Goal: Check status: Check status

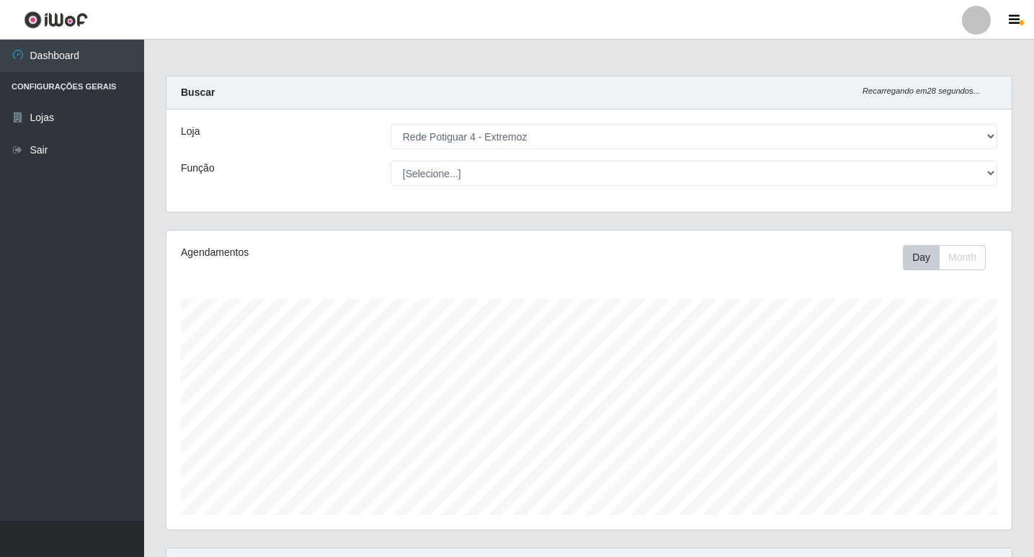
select select "78"
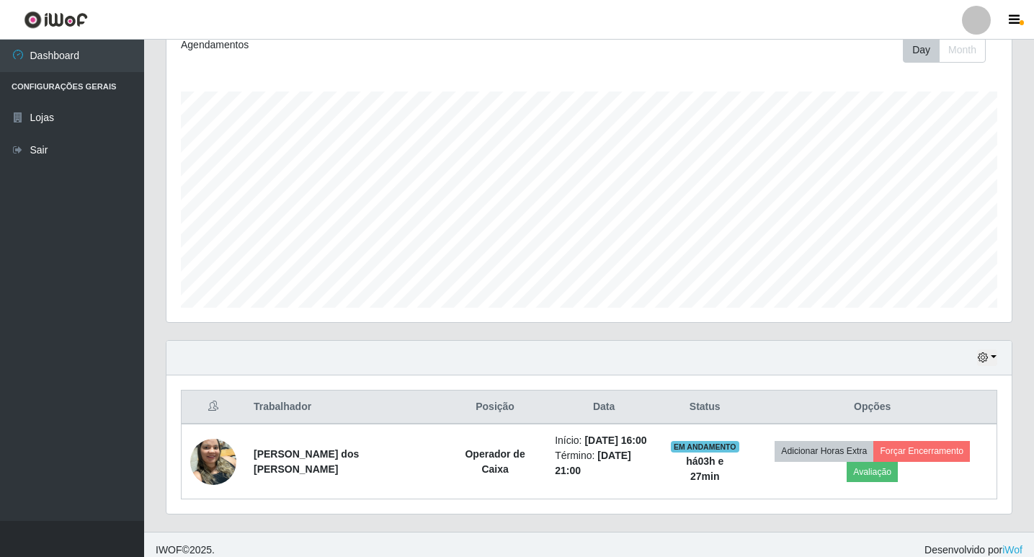
scroll to position [299, 845]
click at [986, 359] on icon "button" at bounding box center [983, 357] width 10 height 10
click at [932, 242] on button "1 dia" at bounding box center [940, 243] width 114 height 30
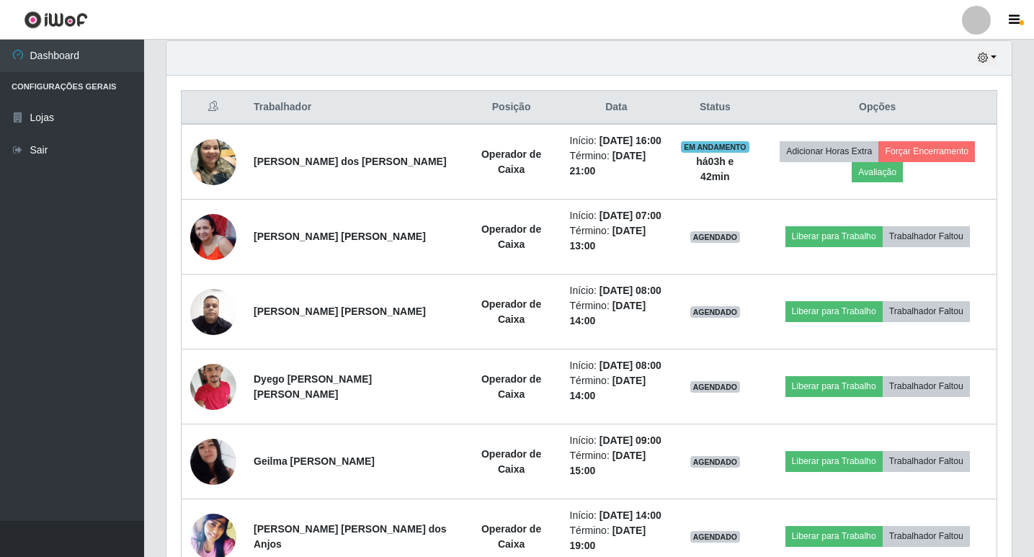
scroll to position [528, 0]
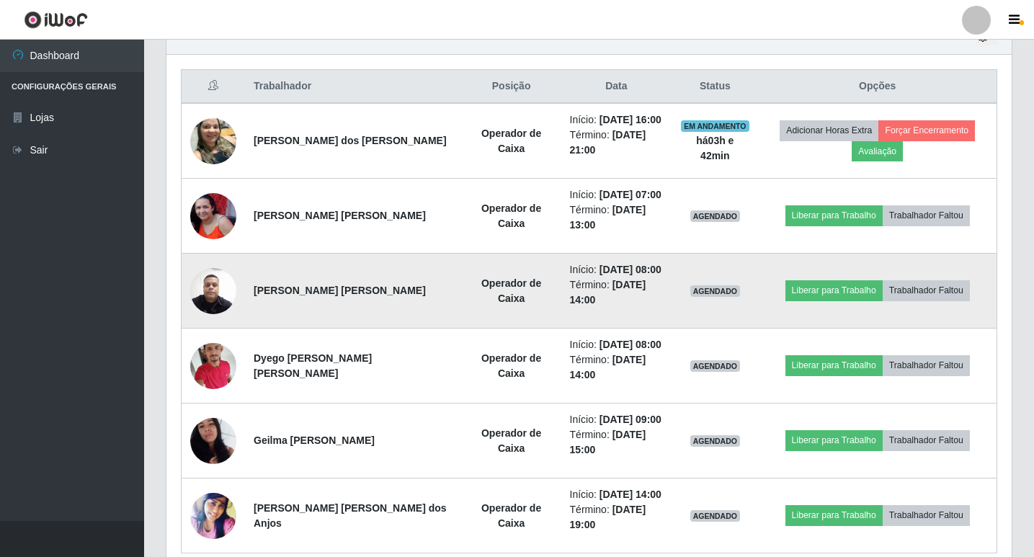
click at [210, 263] on img at bounding box center [213, 291] width 46 height 62
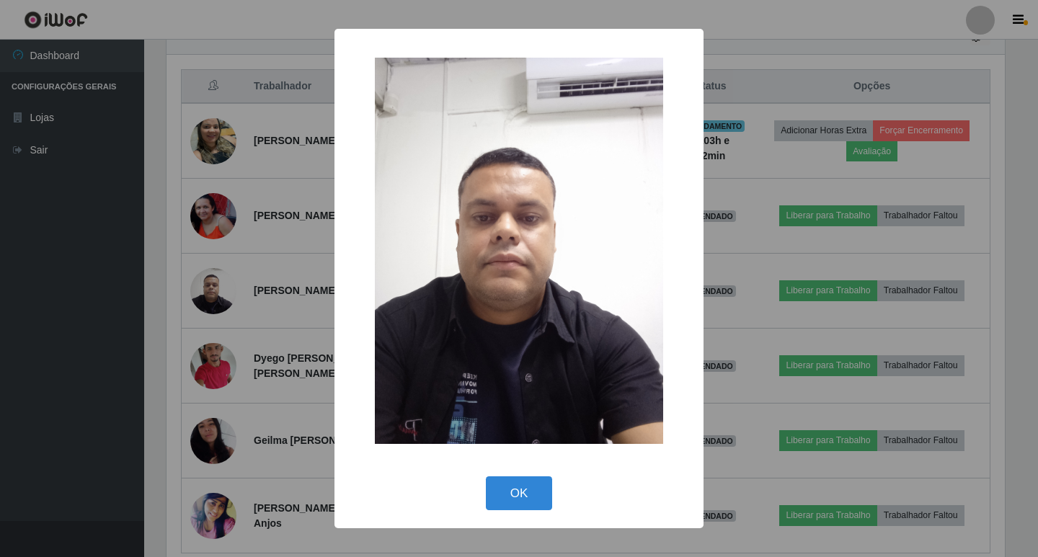
click at [162, 296] on div "× OK Cancel" at bounding box center [519, 278] width 1038 height 557
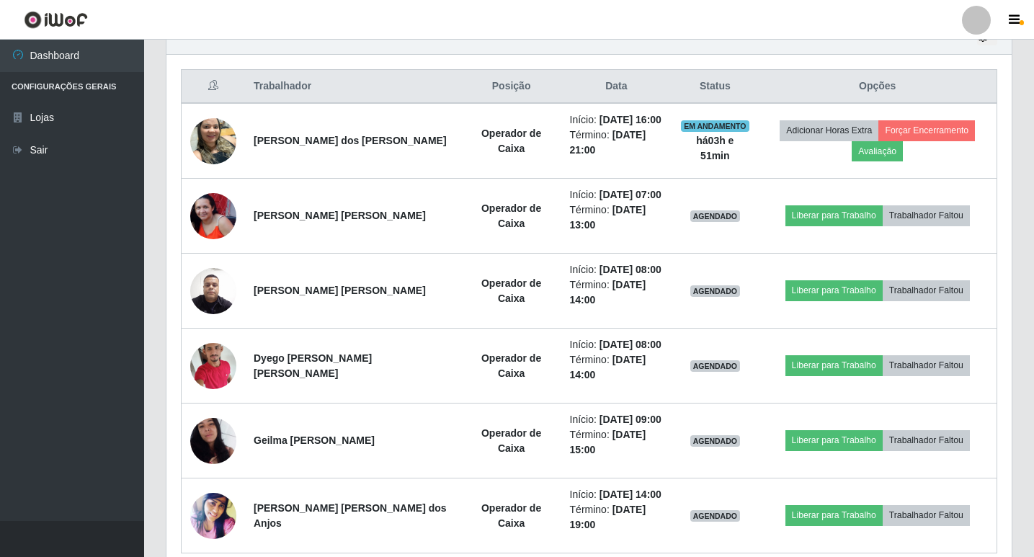
scroll to position [456, 0]
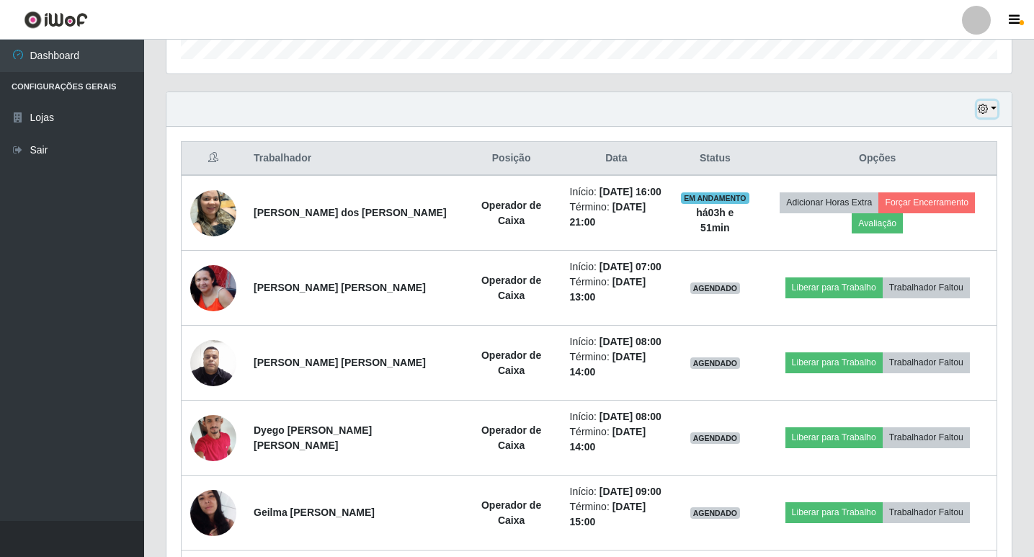
click at [984, 112] on icon "button" at bounding box center [983, 109] width 10 height 10
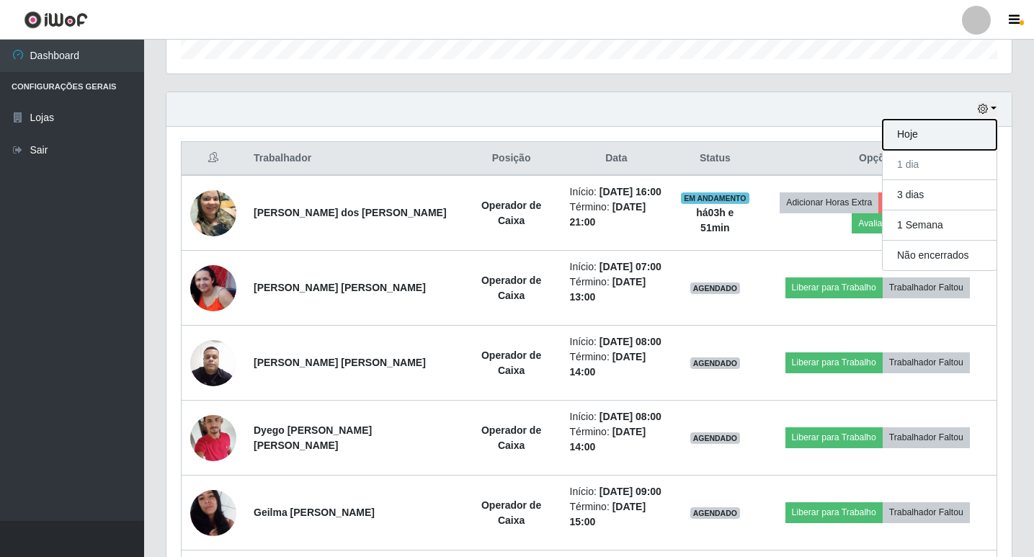
click at [974, 135] on button "Hoje" at bounding box center [940, 135] width 114 height 30
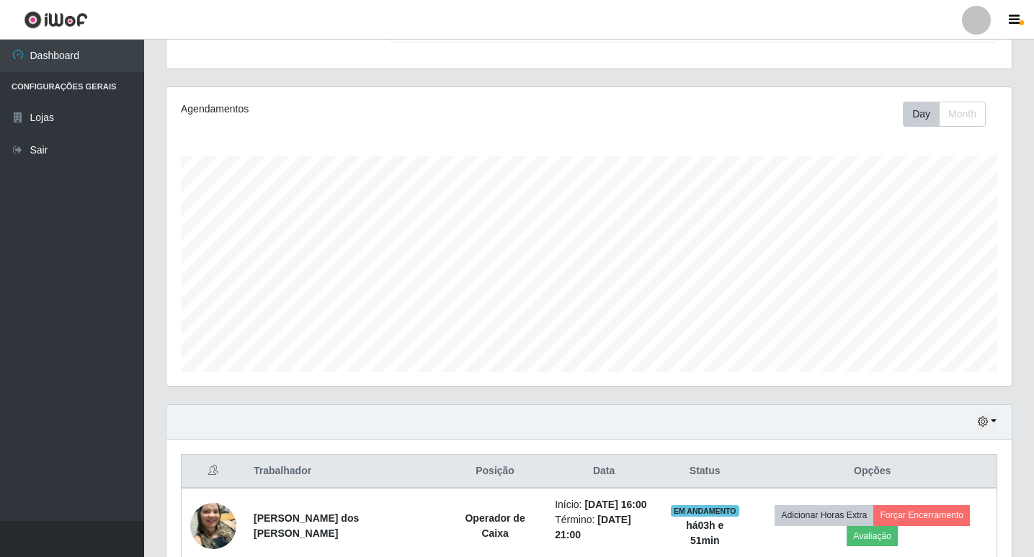
scroll to position [208, 0]
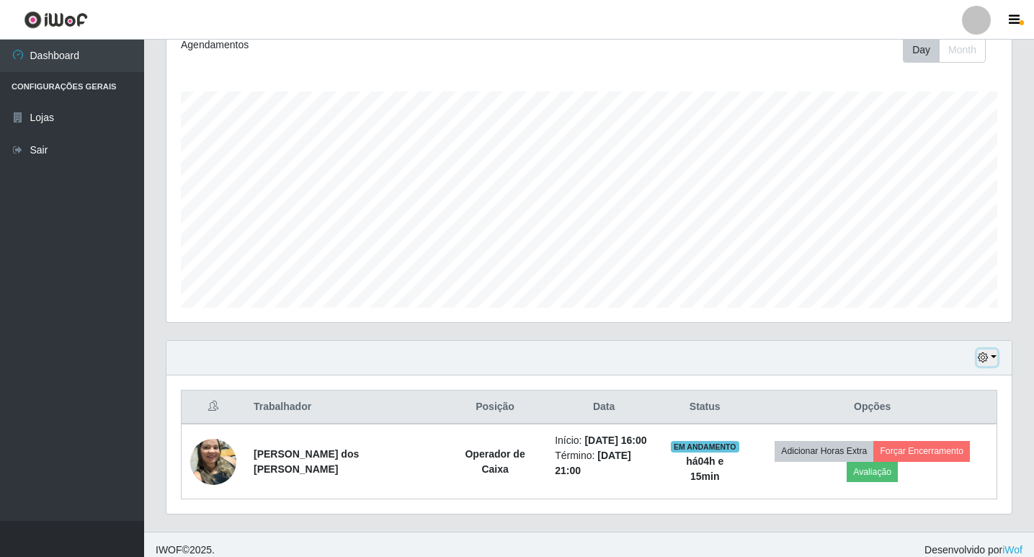
click at [986, 354] on icon "button" at bounding box center [983, 357] width 10 height 10
click at [960, 305] on button "1 Semana" at bounding box center [940, 304] width 114 height 30
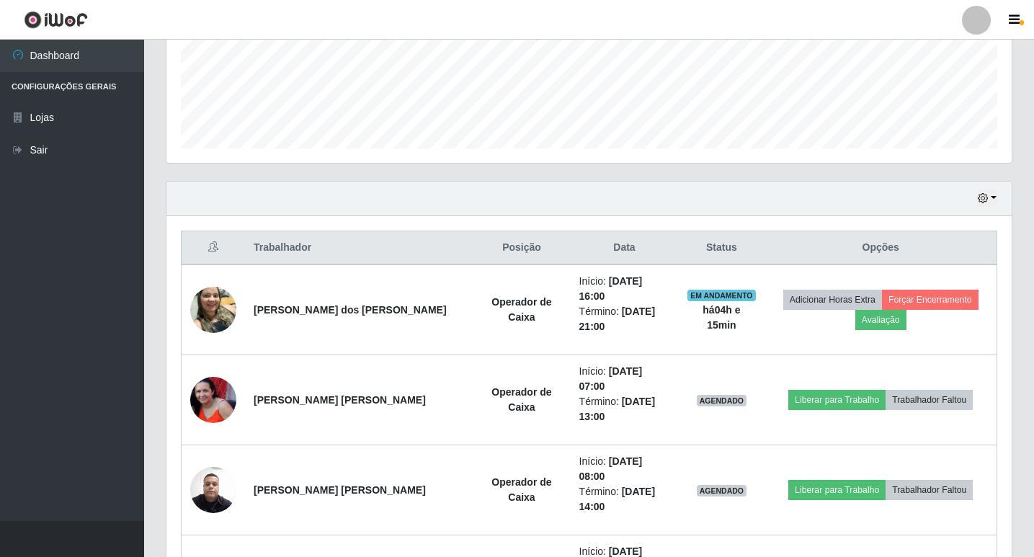
scroll to position [280, 0]
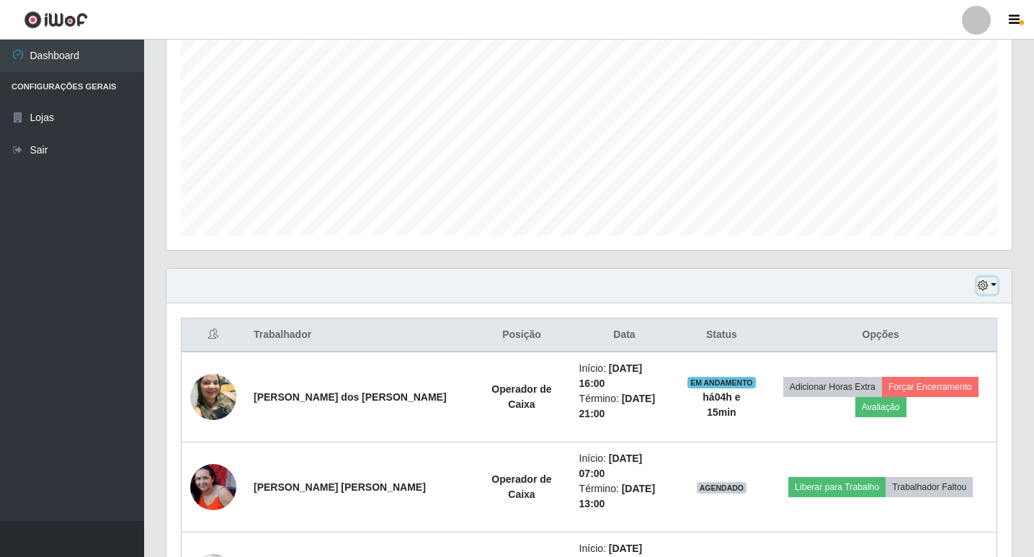
click at [995, 282] on button "button" at bounding box center [987, 285] width 20 height 17
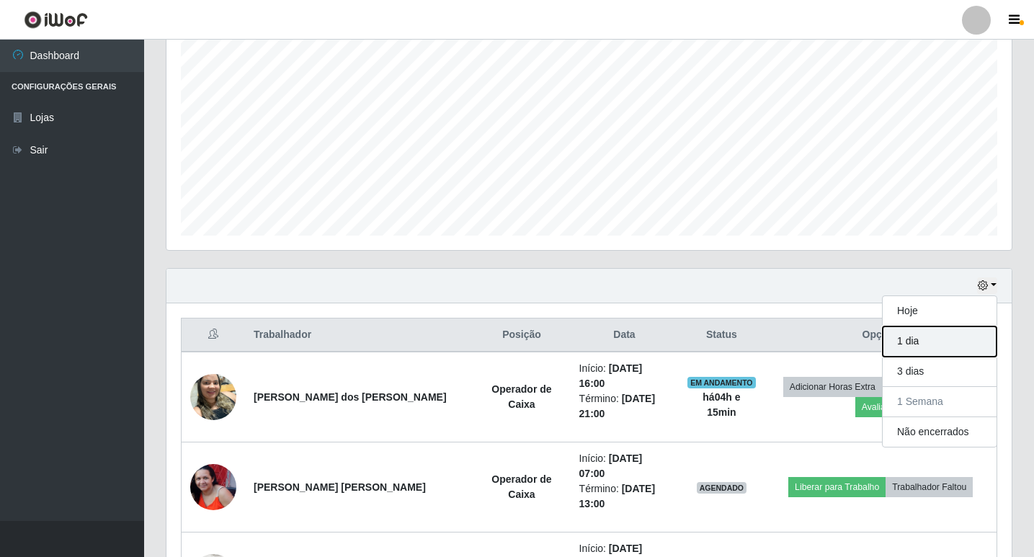
click at [926, 337] on button "1 dia" at bounding box center [940, 341] width 114 height 30
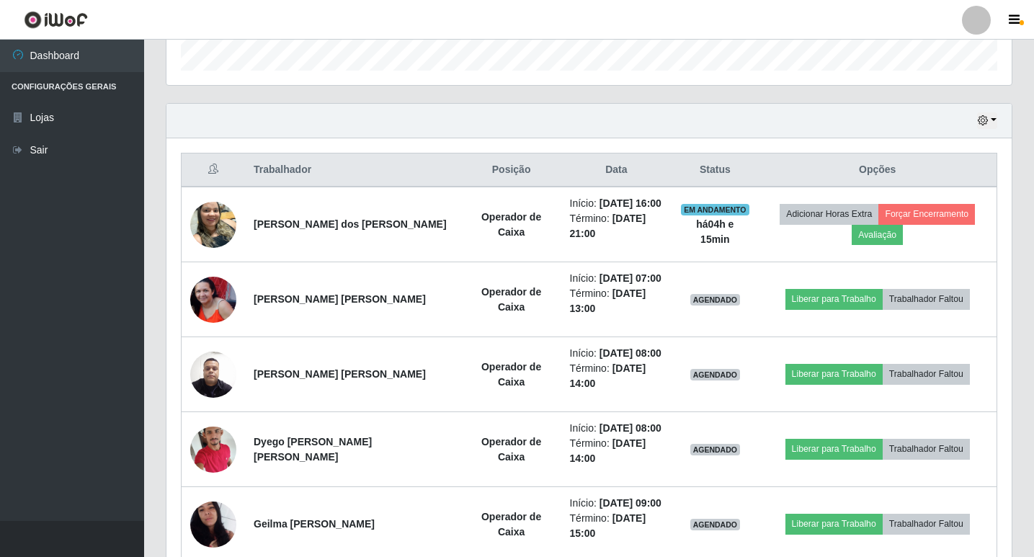
scroll to position [528, 0]
